Goal: Navigation & Orientation: Find specific page/section

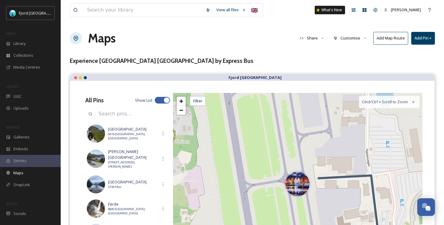
click at [20, 161] on span "Stories" at bounding box center [19, 161] width 13 height 6
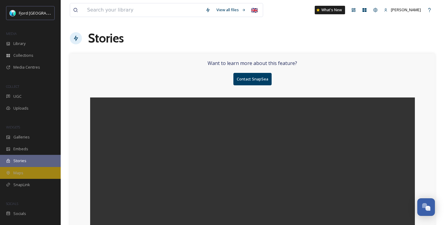
click at [22, 169] on div "Maps" at bounding box center [30, 173] width 61 height 12
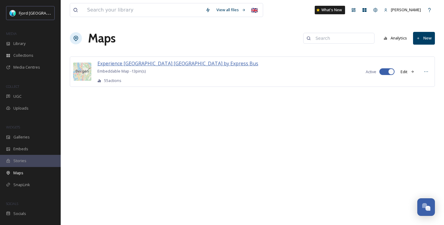
click at [161, 62] on span "Experience [GEOGRAPHIC_DATA] [GEOGRAPHIC_DATA] by Express Bus" at bounding box center [177, 63] width 161 height 7
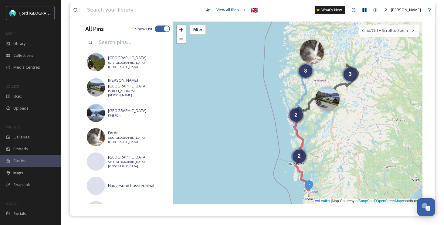
scroll to position [78, 0]
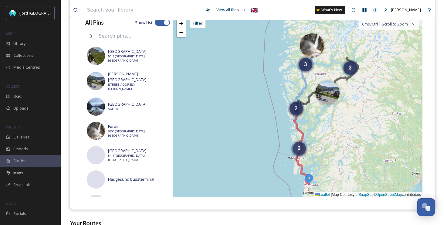
click at [303, 151] on div "2" at bounding box center [299, 148] width 13 height 13
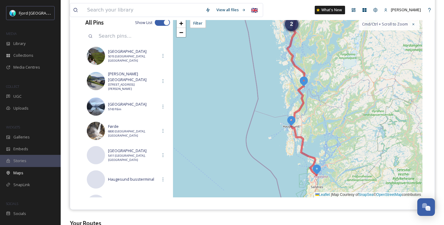
click at [292, 122] on img at bounding box center [291, 120] width 11 height 11
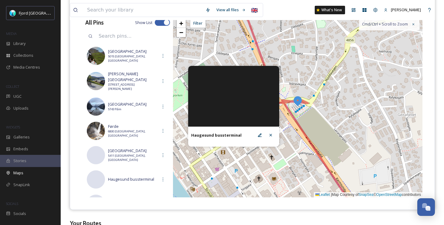
scroll to position [76, 0]
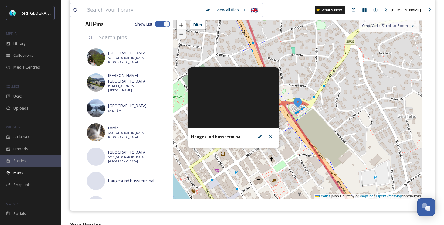
click at [181, 34] on span "−" at bounding box center [181, 34] width 4 height 8
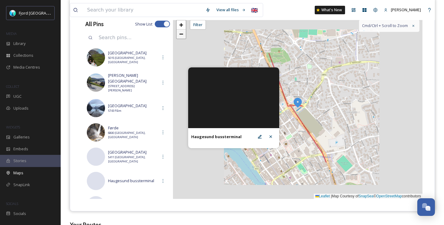
click at [181, 34] on span "−" at bounding box center [181, 34] width 4 height 8
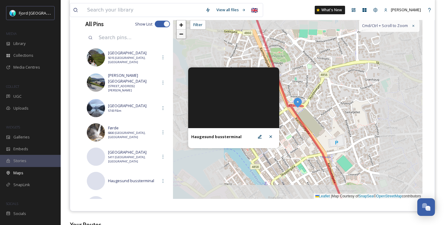
click at [181, 34] on span "−" at bounding box center [181, 34] width 4 height 8
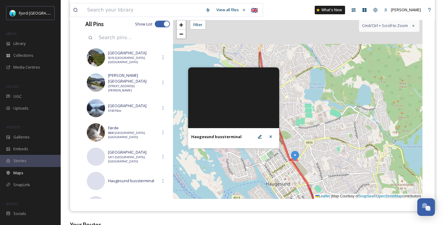
drag, startPoint x: 258, startPoint y: 31, endPoint x: 255, endPoint y: 90, distance: 58.7
click at [255, 90] on div "Haugesund bussterminal + − Leaflet | Map Courtesy of SnapSea © OpenStreetMap co…" at bounding box center [298, 108] width 250 height 182
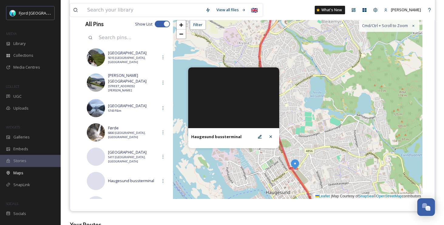
click at [313, 135] on div "+ − Leaflet | Map Courtesy of SnapSea © OpenStreetMap contributors Cmd/Ctrl + S…" at bounding box center [298, 108] width 250 height 182
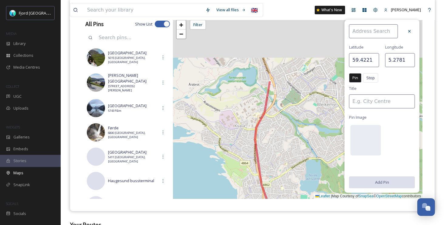
drag, startPoint x: 286, startPoint y: 63, endPoint x: 280, endPoint y: 155, distance: 91.3
click at [280, 155] on div "+ − Leaflet | Map Courtesy of SnapSea © OpenStreetMap contributors Cmd/Ctrl + S…" at bounding box center [298, 108] width 250 height 182
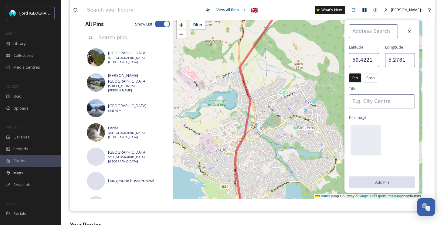
drag, startPoint x: 284, startPoint y: 110, endPoint x: 244, endPoint y: 144, distance: 52.8
click at [246, 143] on div "+ − Leaflet | Map Courtesy of SnapSea © OpenStreetMap contributors Cmd/Ctrl + S…" at bounding box center [298, 108] width 250 height 182
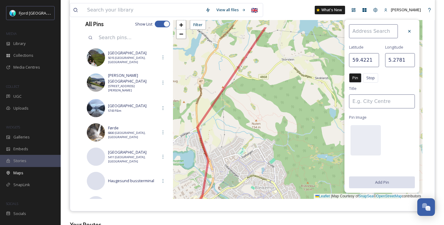
drag, startPoint x: 268, startPoint y: 78, endPoint x: 250, endPoint y: 152, distance: 77.0
click at [250, 152] on div "+ − Leaflet | Map Courtesy of SnapSea © OpenStreetMap contributors Cmd/Ctrl + S…" at bounding box center [298, 108] width 250 height 182
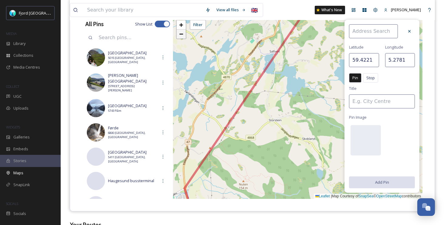
click at [182, 33] on span "−" at bounding box center [181, 34] width 4 height 8
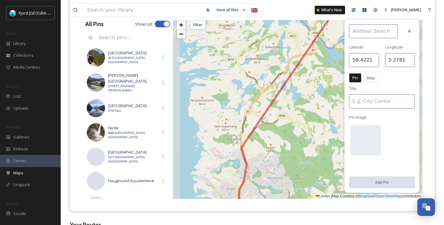
click at [182, 33] on span "−" at bounding box center [181, 34] width 4 height 8
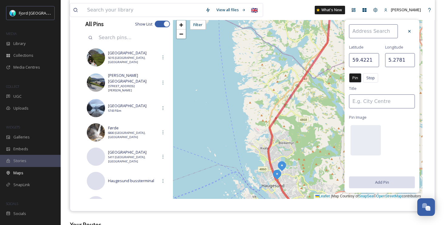
click at [282, 168] on img at bounding box center [282, 165] width 11 height 11
type input "59.4237"
type input "5.2783"
click at [283, 163] on img at bounding box center [282, 162] width 11 height 11
type input "59.4267"
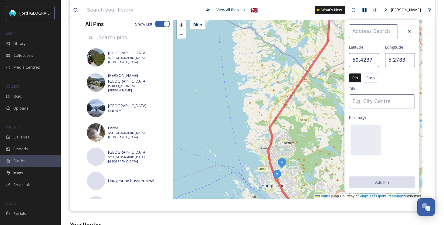
type input "5.2790"
click at [284, 158] on img at bounding box center [282, 157] width 11 height 11
type input "59.4295"
type input "5.2804"
click at [285, 152] on img at bounding box center [283, 152] width 11 height 11
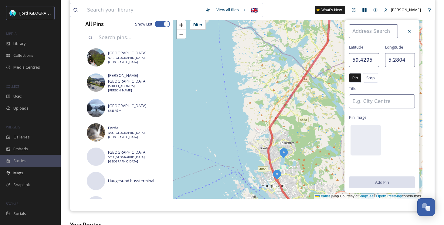
type input "59.4333"
type input "5.2817"
click at [409, 31] on icon at bounding box center [409, 31] width 5 height 5
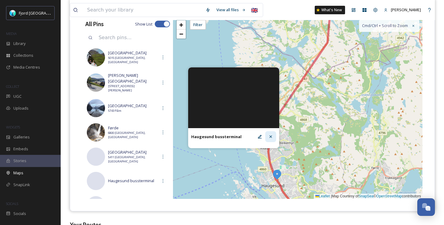
click at [274, 139] on div at bounding box center [270, 136] width 11 height 11
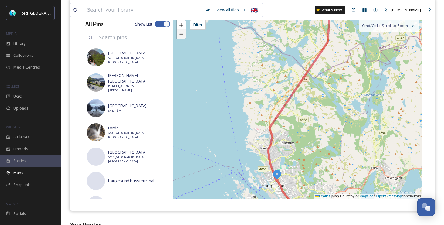
click at [181, 34] on span "−" at bounding box center [181, 34] width 4 height 8
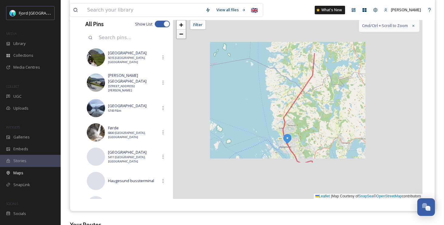
click at [181, 34] on span "−" at bounding box center [181, 34] width 4 height 8
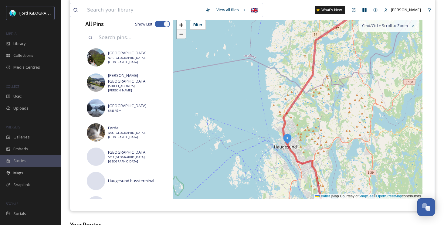
click at [181, 34] on span "−" at bounding box center [181, 34] width 4 height 8
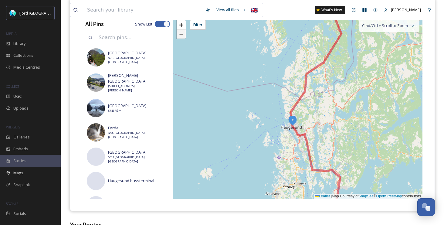
click at [181, 34] on span "−" at bounding box center [181, 34] width 4 height 8
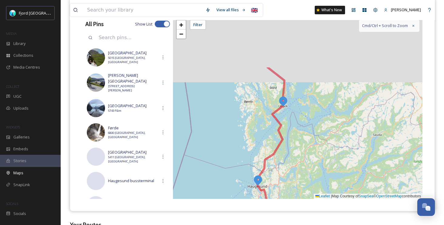
drag, startPoint x: 286, startPoint y: 30, endPoint x: 238, endPoint y: 111, distance: 93.4
click at [238, 111] on div "+ − Leaflet | Map Courtesy of SnapSea © OpenStreetMap contributors Cmd/Ctrl + S…" at bounding box center [298, 108] width 250 height 182
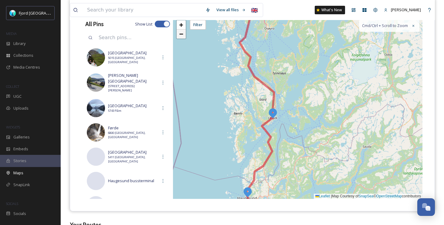
click at [184, 36] on link "−" at bounding box center [181, 33] width 9 height 9
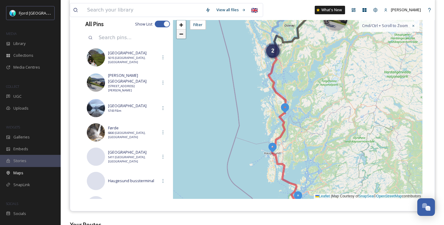
click at [180, 36] on span "−" at bounding box center [181, 34] width 4 height 8
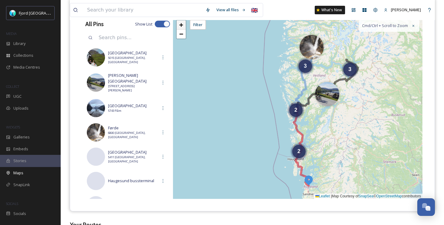
click at [180, 24] on span "+" at bounding box center [181, 25] width 4 height 8
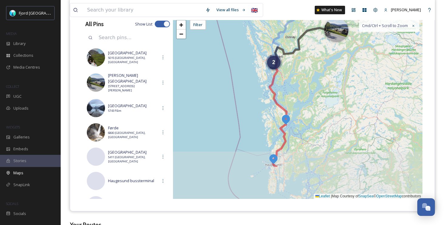
drag, startPoint x: 261, startPoint y: 104, endPoint x: 238, endPoint y: 48, distance: 60.8
click at [238, 48] on div "2 2 + − Leaflet | Map Courtesy of SnapSea © OpenStreetMap contributors Cmd/Ctrl…" at bounding box center [298, 108] width 250 height 182
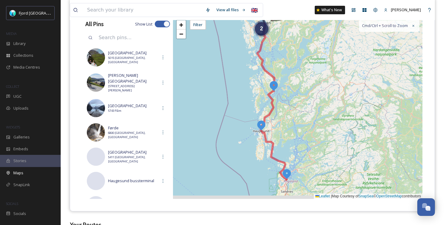
drag, startPoint x: 317, startPoint y: 73, endPoint x: 310, endPoint y: 32, distance: 41.6
click at [310, 32] on div "2 2 + − Leaflet | Map Courtesy of SnapSea © OpenStreetMap contributors Cmd/Ctrl…" at bounding box center [298, 108] width 250 height 182
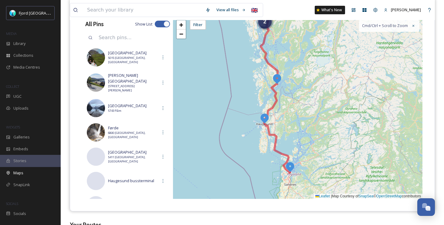
click at [267, 55] on div "2 2 + − Leaflet | Map Courtesy of SnapSea © OpenStreetMap contributors Cmd/Ctrl…" at bounding box center [298, 108] width 250 height 182
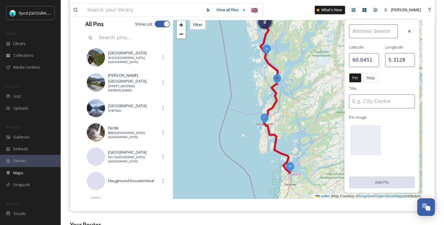
click at [266, 56] on icon at bounding box center [275, 95] width 29 height 156
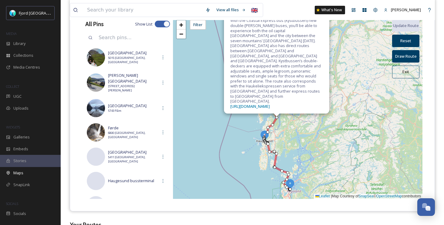
click at [326, 4] on span "×" at bounding box center [325, 1] width 3 height 5
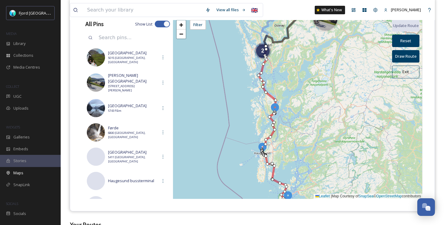
drag, startPoint x: 334, startPoint y: 41, endPoint x: 326, endPoint y: 94, distance: 54.2
click at [326, 94] on div "2 2 + − Leaflet | Map Courtesy of SnapSea © OpenStreetMap contributors Update R…" at bounding box center [298, 108] width 250 height 182
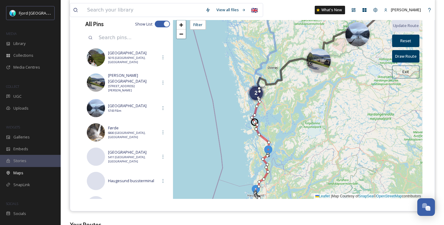
click at [255, 122] on div at bounding box center [254, 122] width 3 height 3
click at [252, 118] on div at bounding box center [252, 117] width 3 height 3
click at [256, 111] on icon at bounding box center [260, 152] width 17 height 129
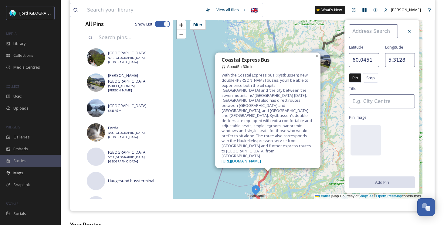
click at [316, 59] on span "×" at bounding box center [317, 55] width 3 height 5
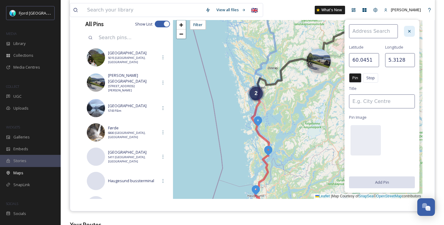
click at [411, 31] on icon at bounding box center [409, 31] width 5 height 5
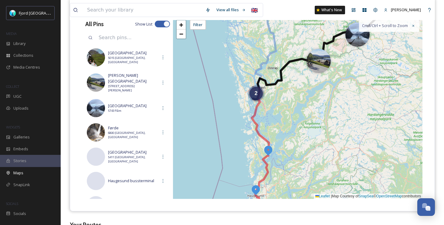
click at [328, 43] on icon at bounding box center [316, 48] width 127 height 101
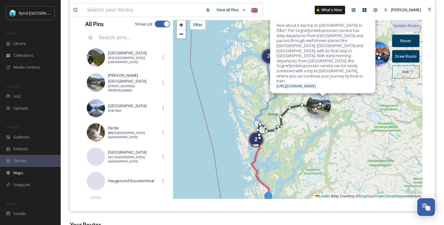
click at [318, 112] on div at bounding box center [319, 106] width 24 height 24
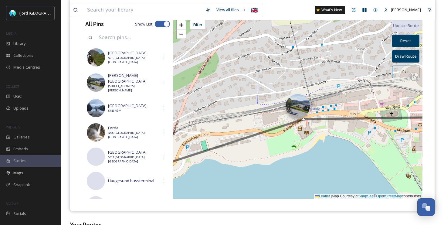
click at [298, 109] on div at bounding box center [298, 106] width 24 height 24
click at [409, 73] on button "Exit" at bounding box center [405, 72] width 27 height 12
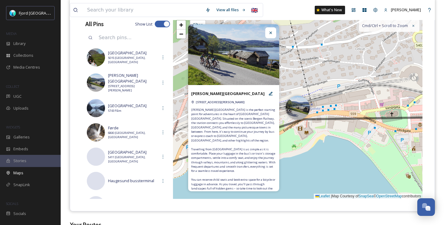
click at [272, 34] on icon at bounding box center [270, 32] width 5 height 5
